Goal: Navigation & Orientation: Find specific page/section

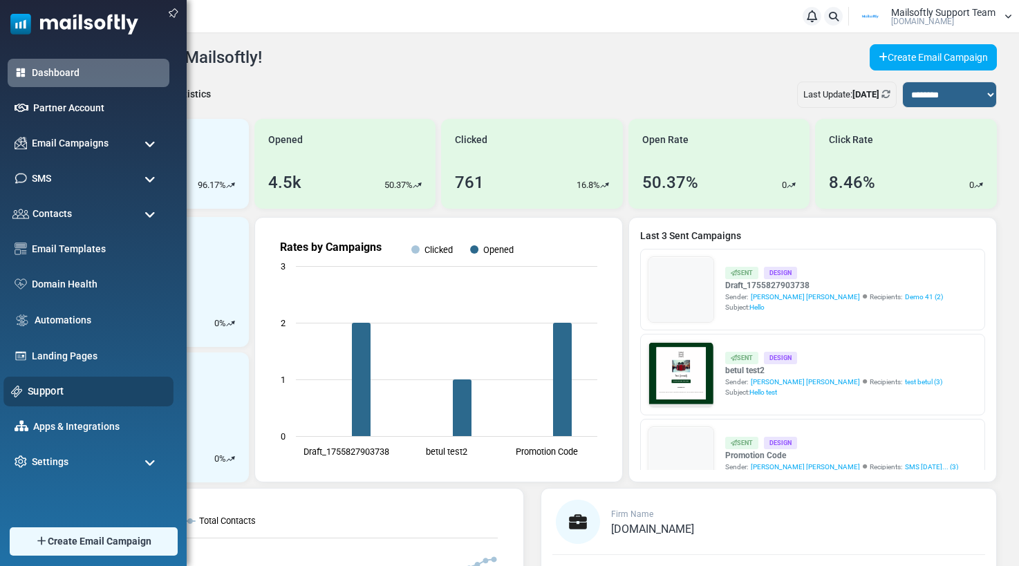
click at [40, 391] on link "Support" at bounding box center [97, 391] width 138 height 15
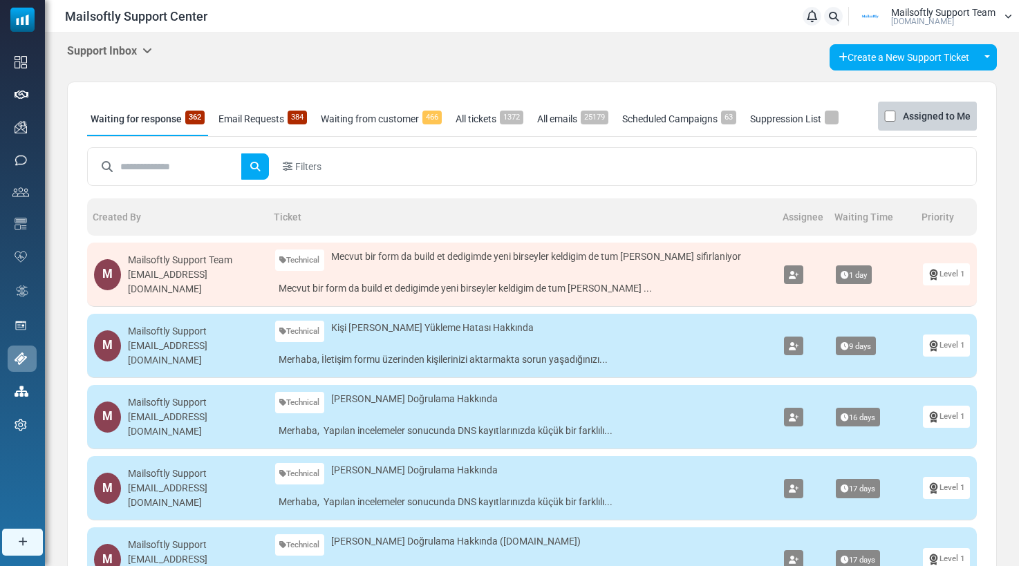
click at [151, 47] on icon at bounding box center [147, 50] width 10 height 11
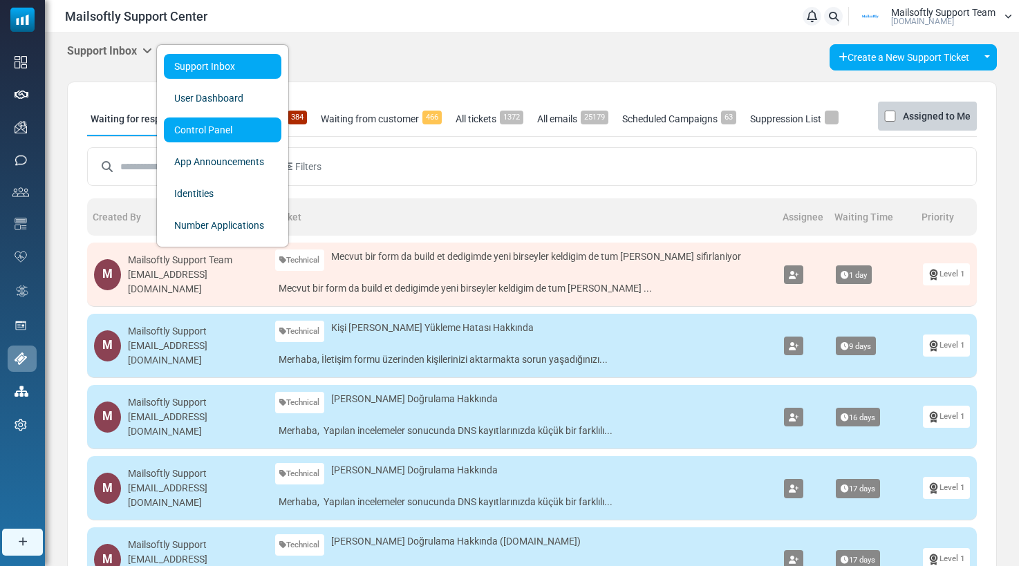
click at [203, 131] on link "Control Panel" at bounding box center [223, 130] width 118 height 25
